Goal: Use online tool/utility: Utilize a website feature to perform a specific function

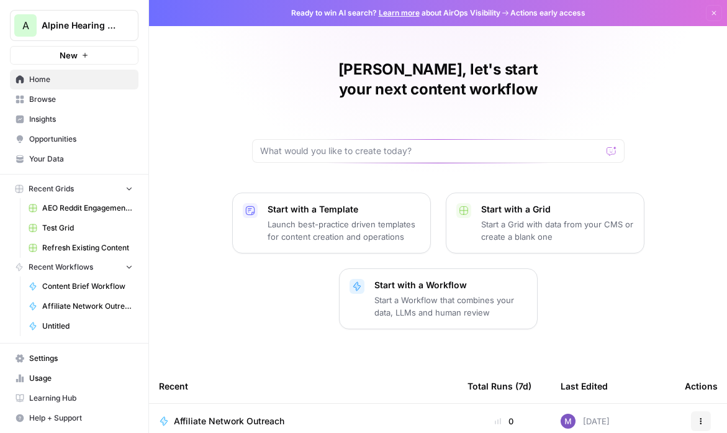
scroll to position [214, 0]
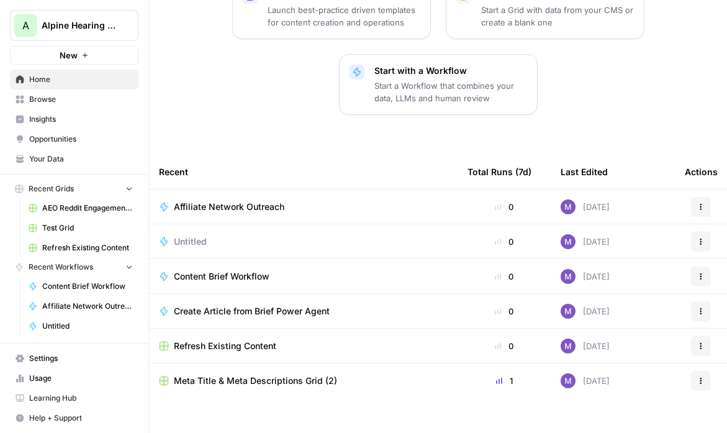
click at [239, 270] on span "Content Brief Workflow" at bounding box center [222, 276] width 96 height 12
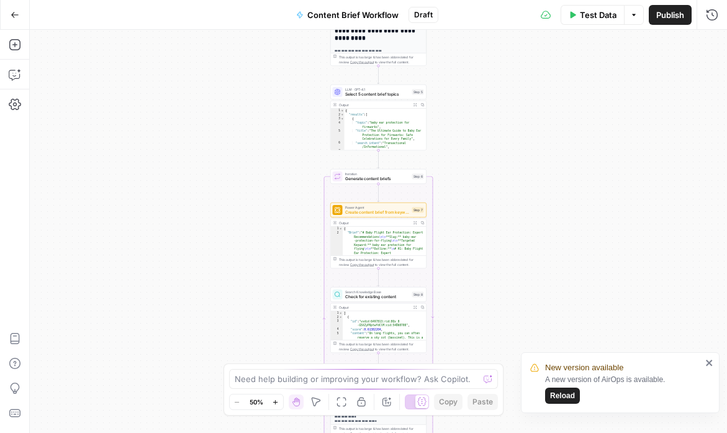
click at [559, 395] on span "Reload" at bounding box center [562, 395] width 25 height 11
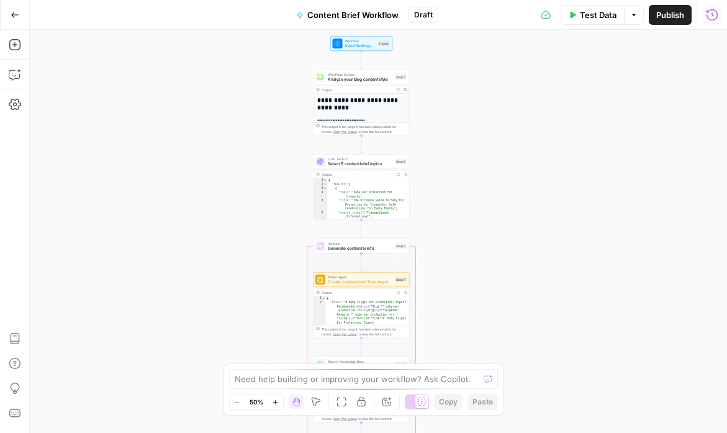
click at [716, 19] on icon "button" at bounding box center [712, 15] width 12 height 12
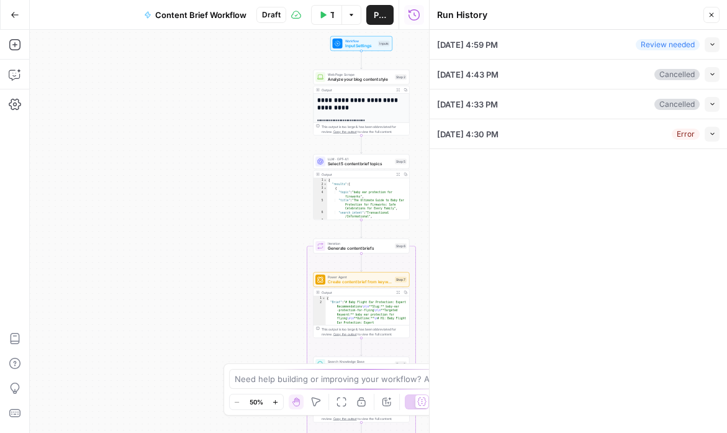
click at [578, 139] on div "[DATE] 4:30 PM Error Collapse" at bounding box center [578, 133] width 282 height 29
click at [716, 42] on button "Collapse" at bounding box center [711, 44] width 15 height 15
type input "[URL][DOMAIN_NAME]"
type input "Alpine Sitemaps All Markets"
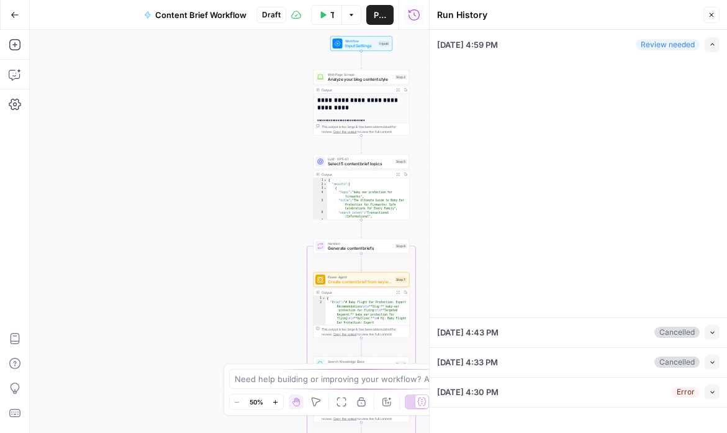
type input "US: Alpine"
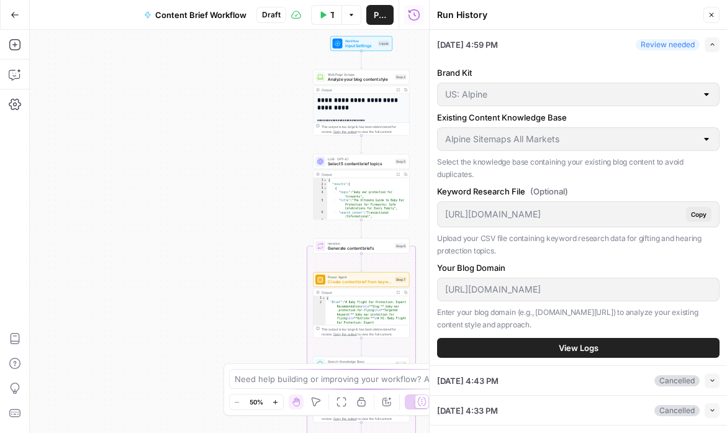
scroll to position [22, 0]
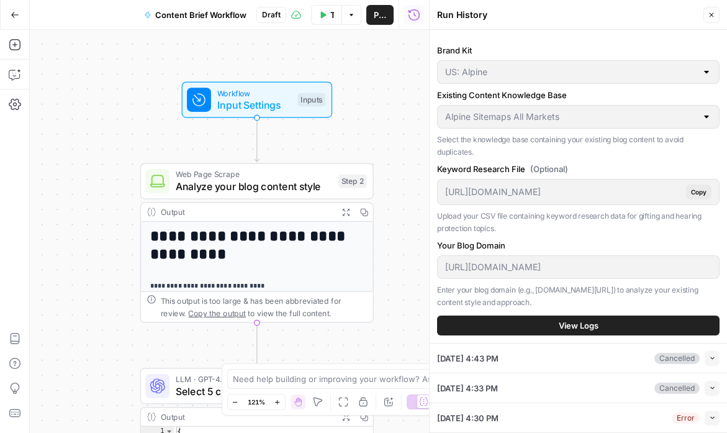
click at [585, 323] on span "View Logs" at bounding box center [579, 325] width 40 height 12
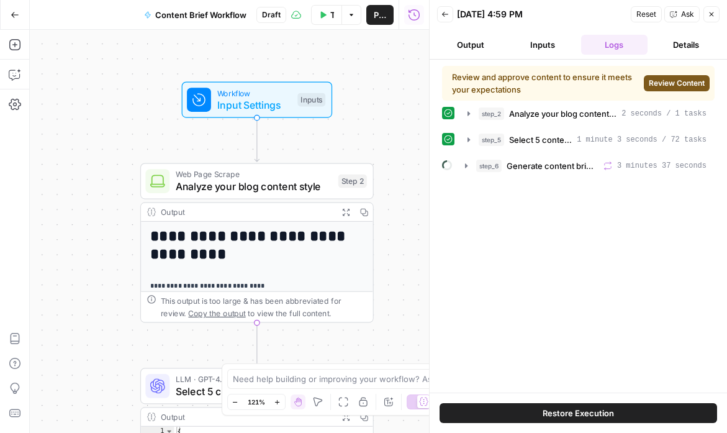
click at [661, 78] on span "Review Content" at bounding box center [677, 83] width 56 height 11
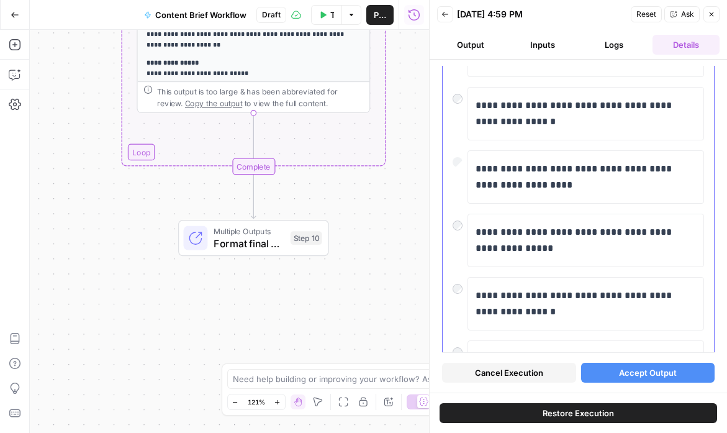
scroll to position [258, 0]
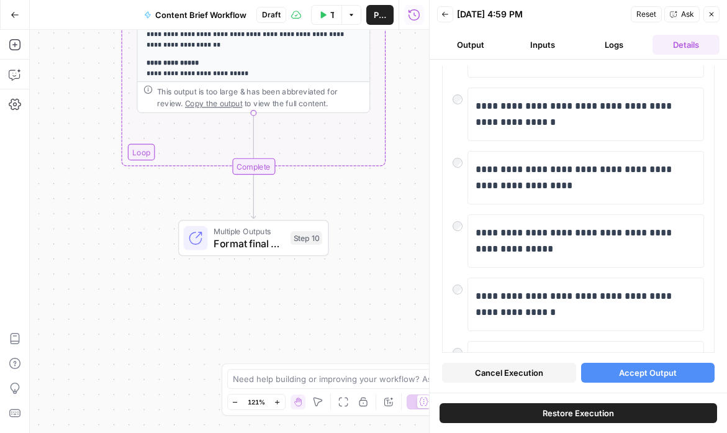
click at [613, 362] on button "Accept Output" at bounding box center [648, 372] width 134 height 20
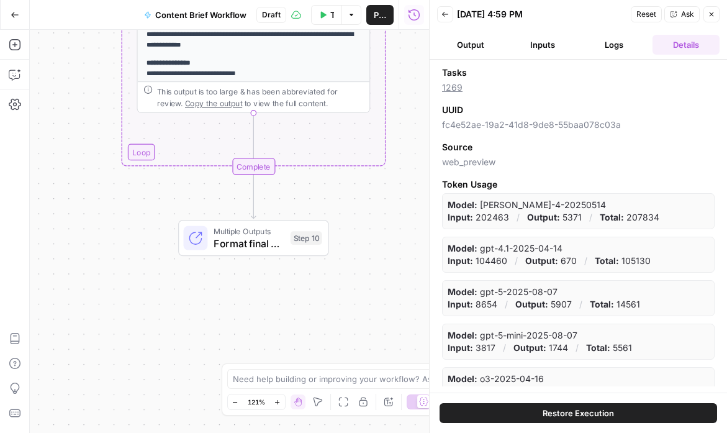
scroll to position [128, 0]
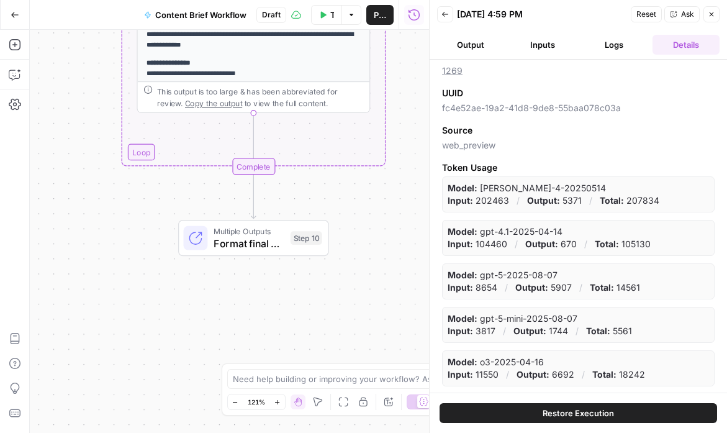
click at [605, 408] on span "Restore Execution" at bounding box center [577, 413] width 71 height 12
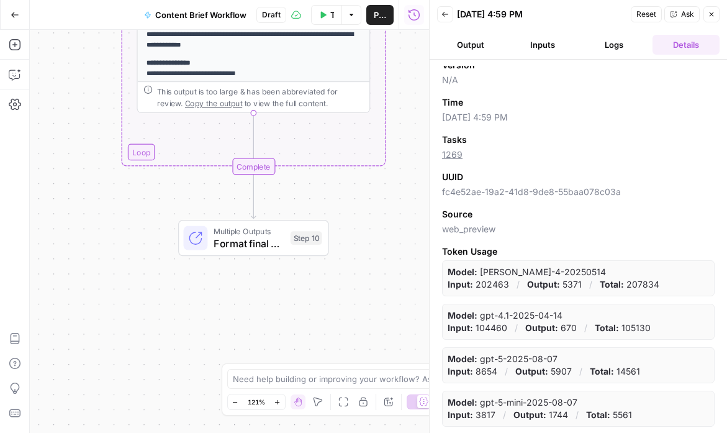
scroll to position [0, 0]
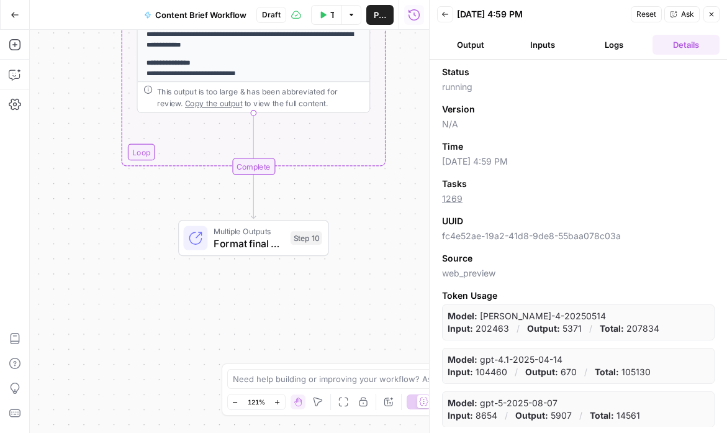
click at [474, 43] on button "Output" at bounding box center [470, 45] width 67 height 20
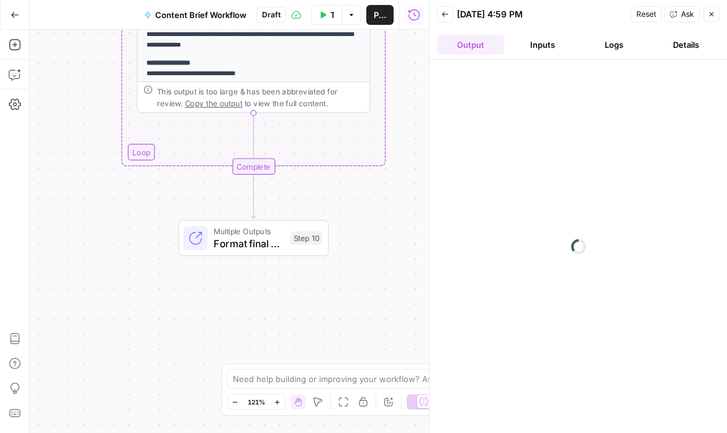
click at [537, 42] on button "Inputs" at bounding box center [542, 45] width 67 height 20
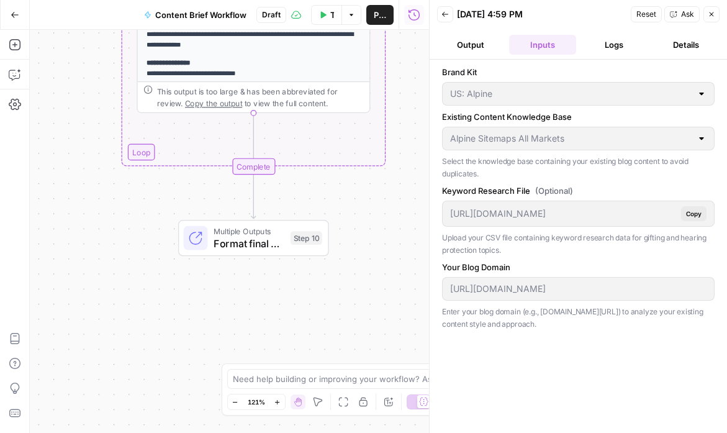
click at [615, 45] on button "Logs" at bounding box center [614, 45] width 67 height 20
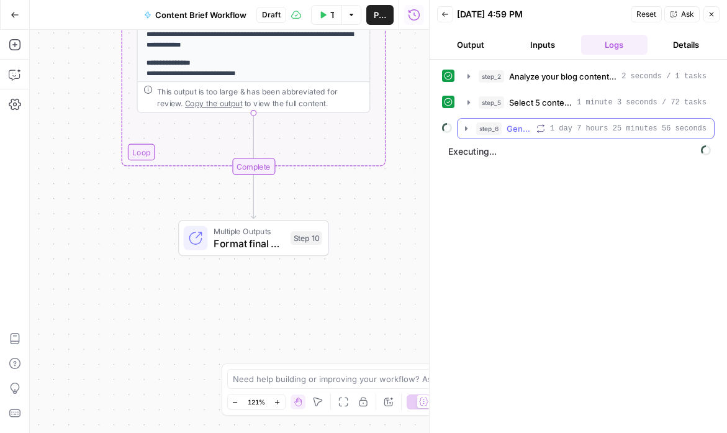
click at [468, 129] on icon "button" at bounding box center [466, 129] width 10 height 10
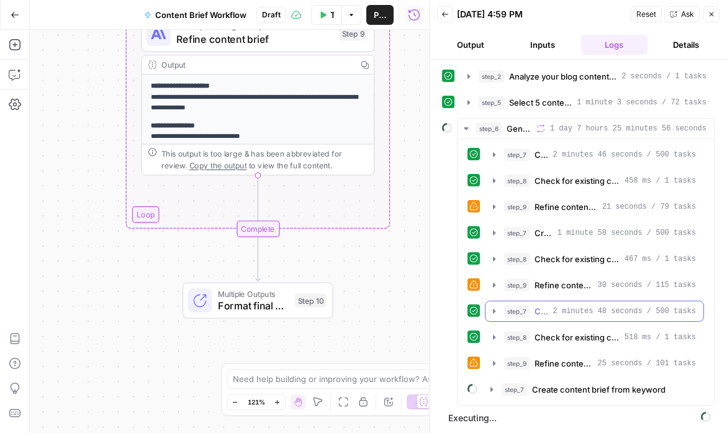
scroll to position [1, 0]
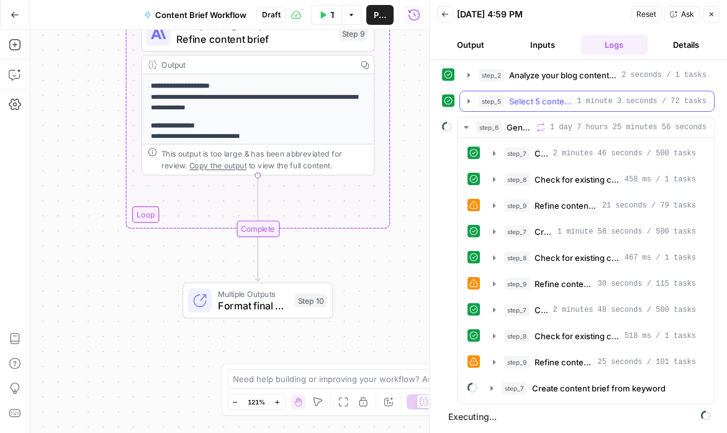
click at [543, 103] on span "Select 5 content brief topics" at bounding box center [540, 101] width 63 height 12
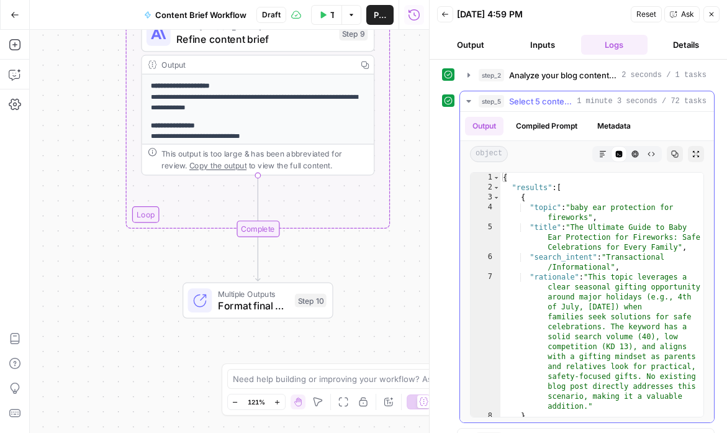
click at [469, 99] on icon "button" at bounding box center [469, 101] width 10 height 10
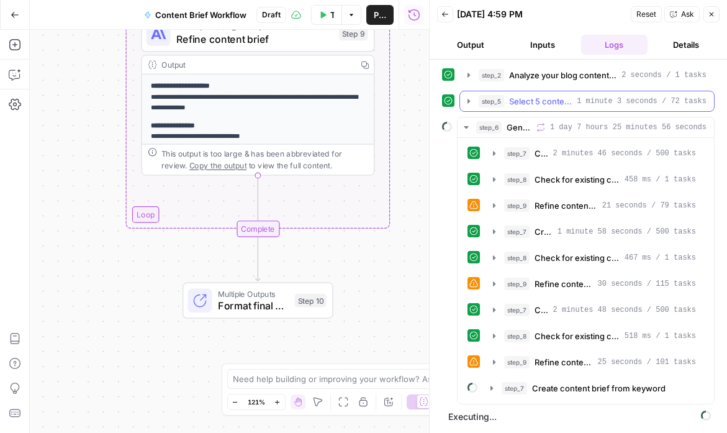
click at [469, 99] on icon "button" at bounding box center [468, 101] width 2 height 4
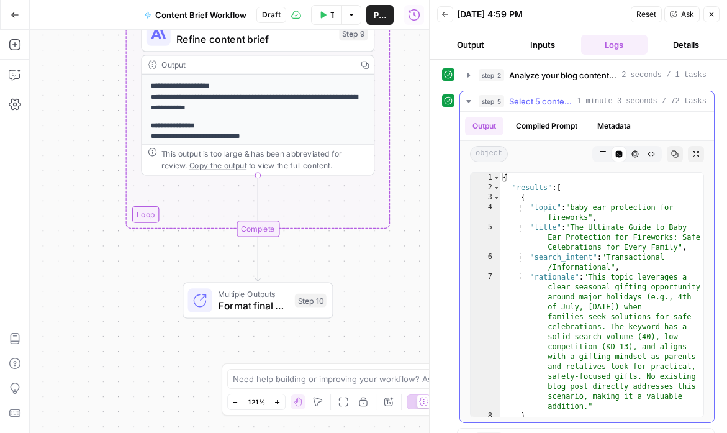
click at [543, 129] on button "Compiled Prompt" at bounding box center [546, 126] width 76 height 19
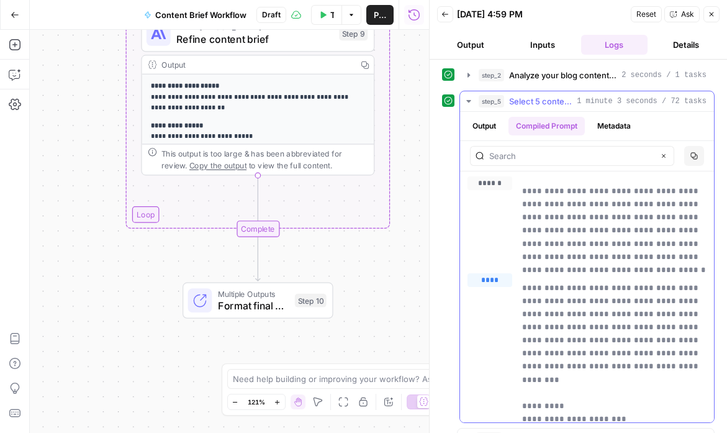
click at [613, 125] on button "Metadata" at bounding box center [614, 126] width 48 height 19
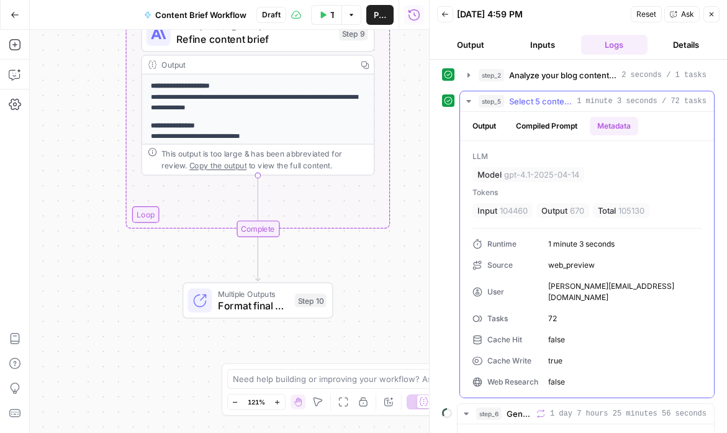
click at [544, 121] on button "Compiled Prompt" at bounding box center [546, 126] width 76 height 19
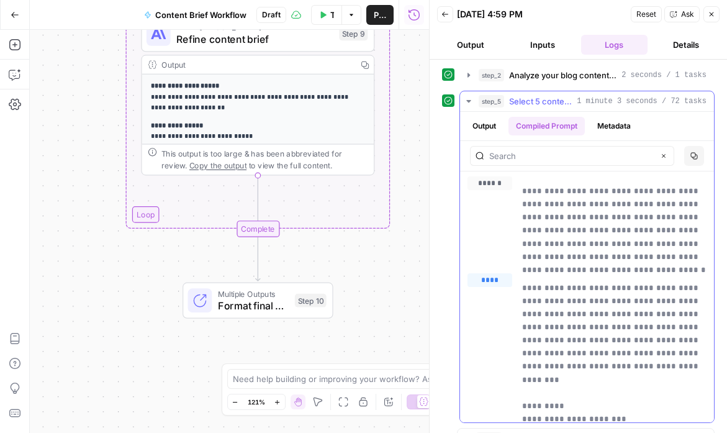
click at [618, 123] on button "Metadata" at bounding box center [614, 126] width 48 height 19
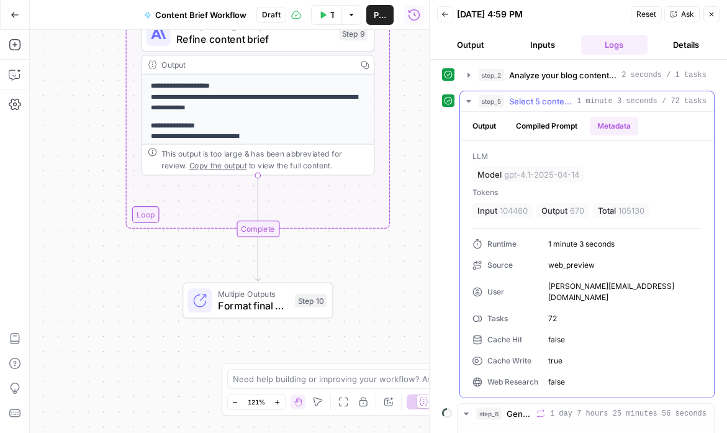
click at [565, 130] on button "Compiled Prompt" at bounding box center [546, 126] width 76 height 19
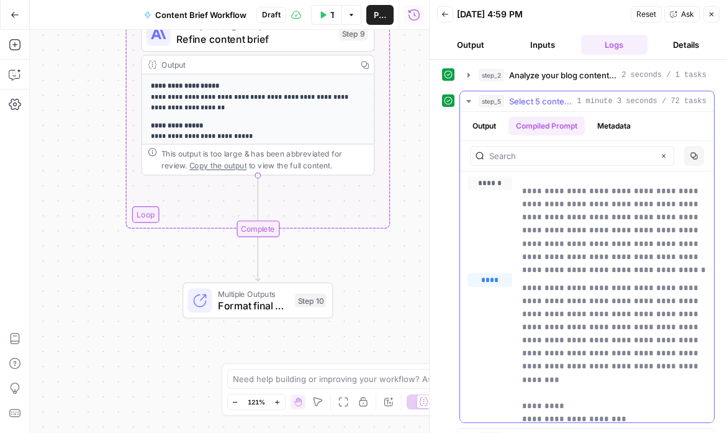
click at [492, 128] on button "Output" at bounding box center [484, 126] width 38 height 19
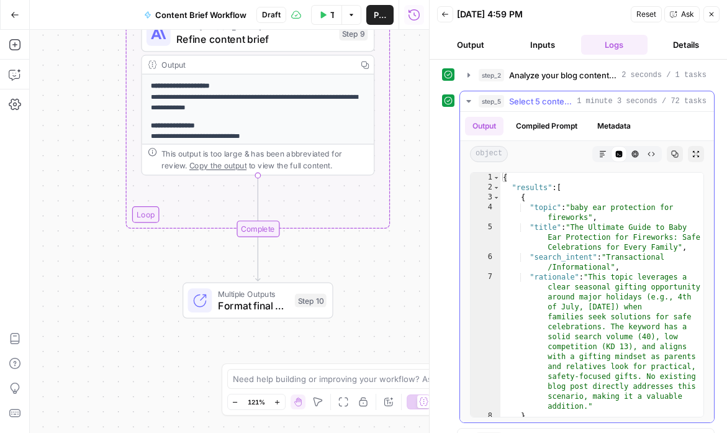
click at [532, 104] on span "Select 5 content brief topics" at bounding box center [540, 101] width 63 height 12
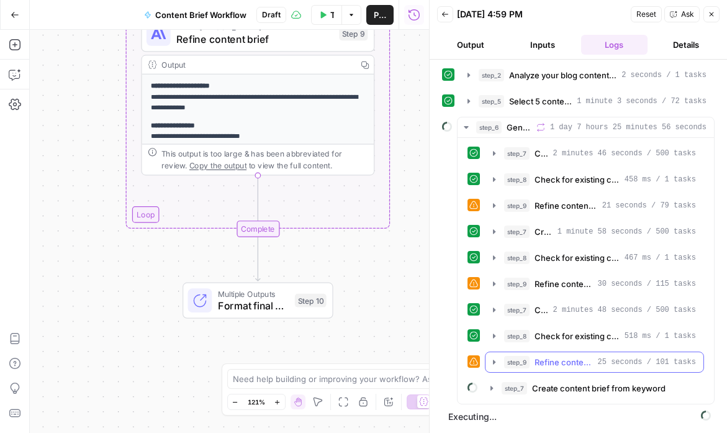
click at [572, 359] on span "Refine content brief" at bounding box center [563, 362] width 58 height 12
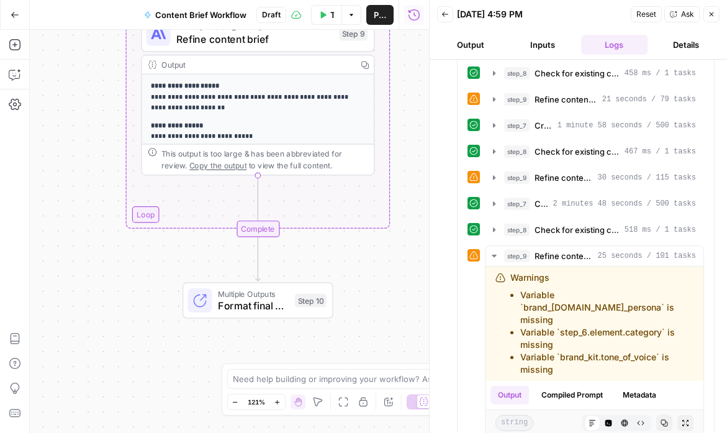
scroll to position [89, 0]
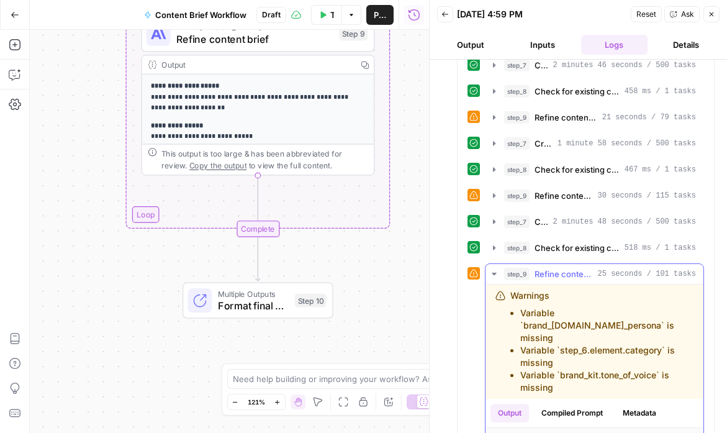
click at [544, 273] on span "Refine content brief" at bounding box center [563, 274] width 58 height 12
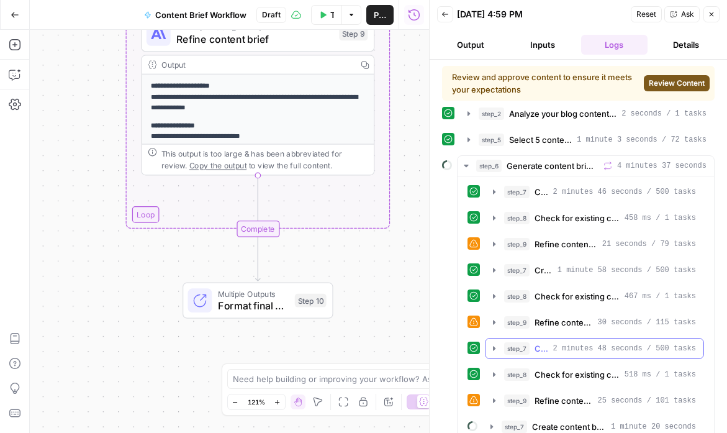
scroll to position [16, 0]
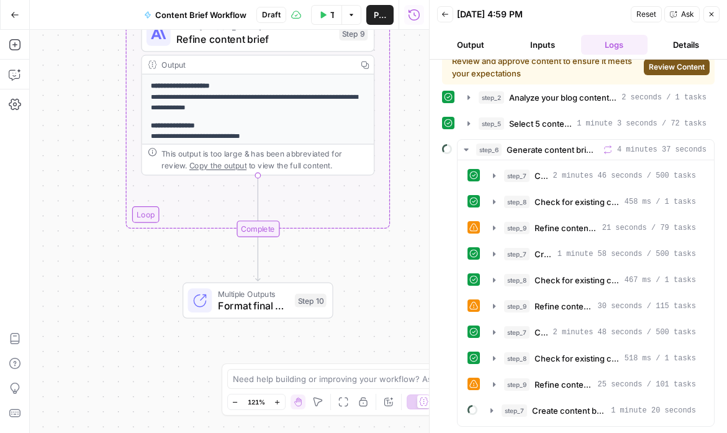
click at [673, 66] on span "Review Content" at bounding box center [677, 66] width 56 height 11
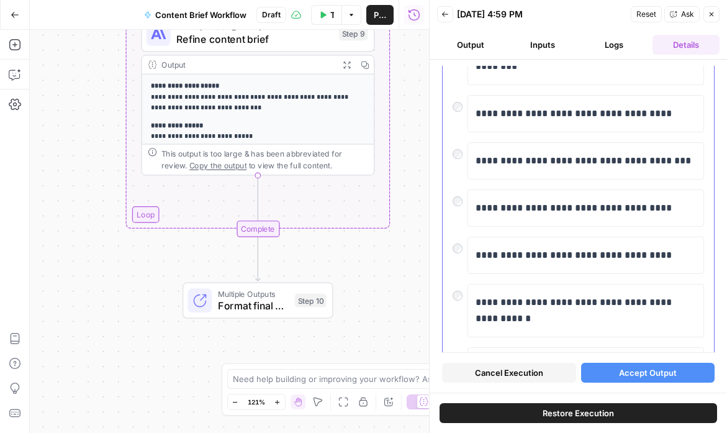
scroll to position [332, 0]
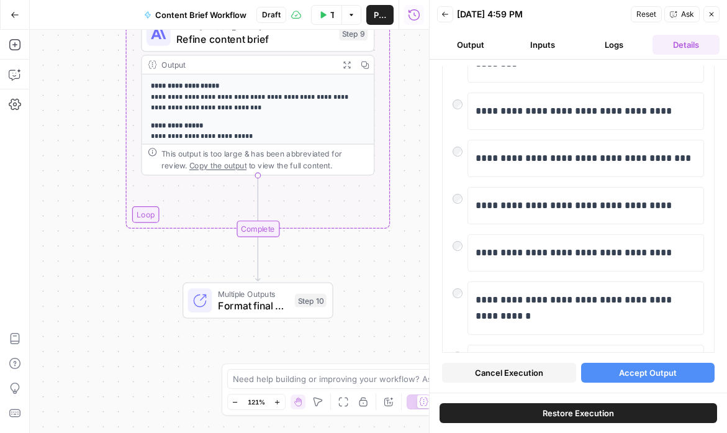
click at [644, 372] on span "Accept Output" at bounding box center [648, 372] width 58 height 12
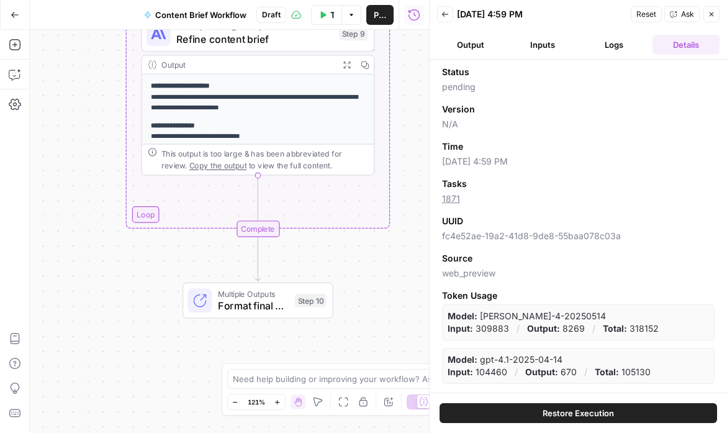
click at [598, 410] on span "Restore Execution" at bounding box center [577, 413] width 71 height 12
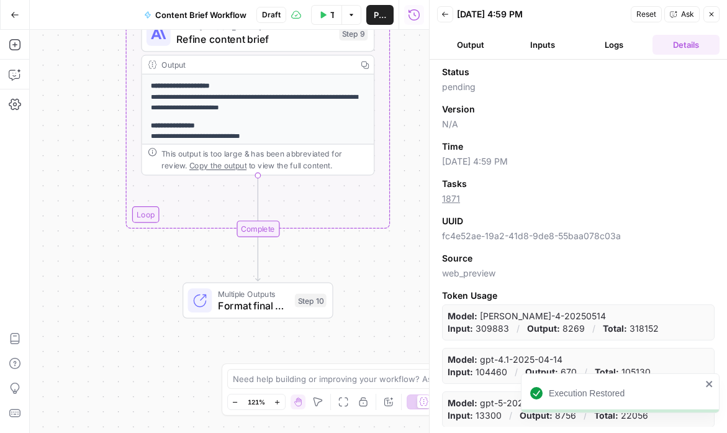
click at [541, 47] on button "Inputs" at bounding box center [542, 45] width 67 height 20
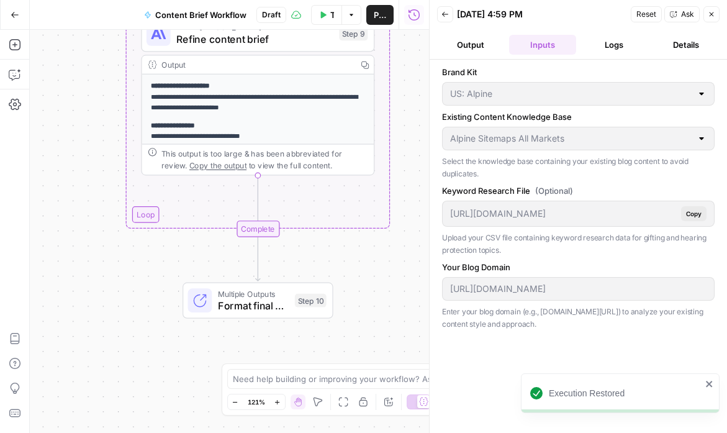
click at [619, 48] on button "Logs" at bounding box center [614, 45] width 67 height 20
